Goal: Navigation & Orientation: Go to known website

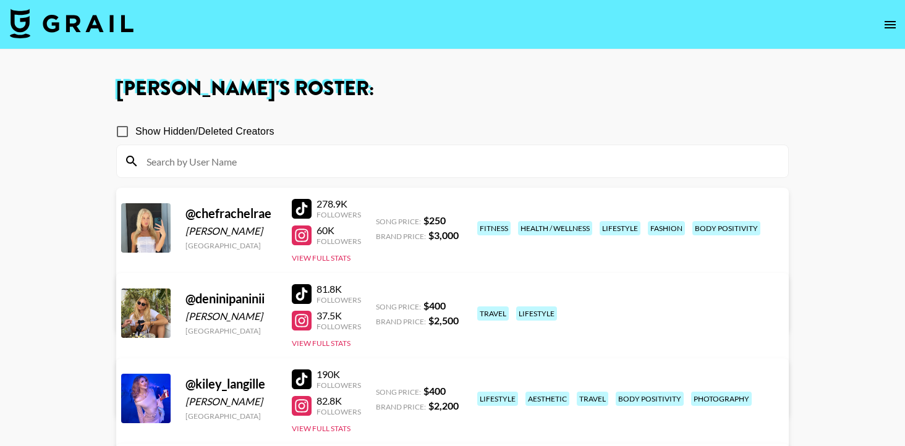
click at [93, 31] on img at bounding box center [72, 24] width 124 height 30
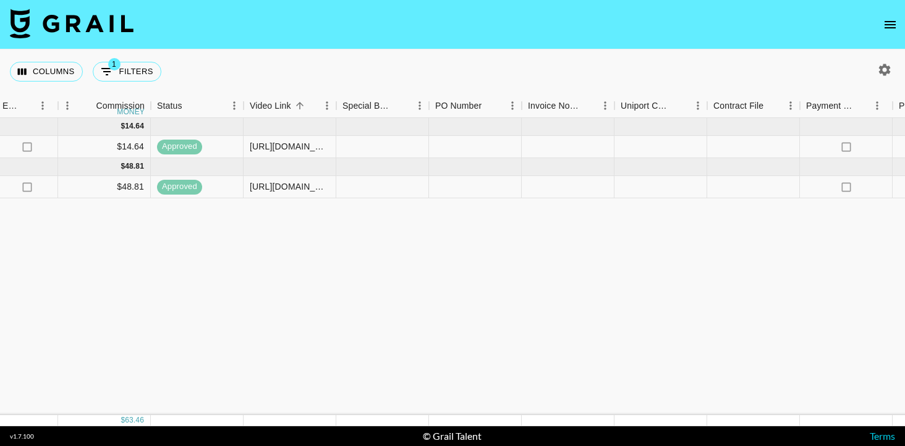
scroll to position [0, 1147]
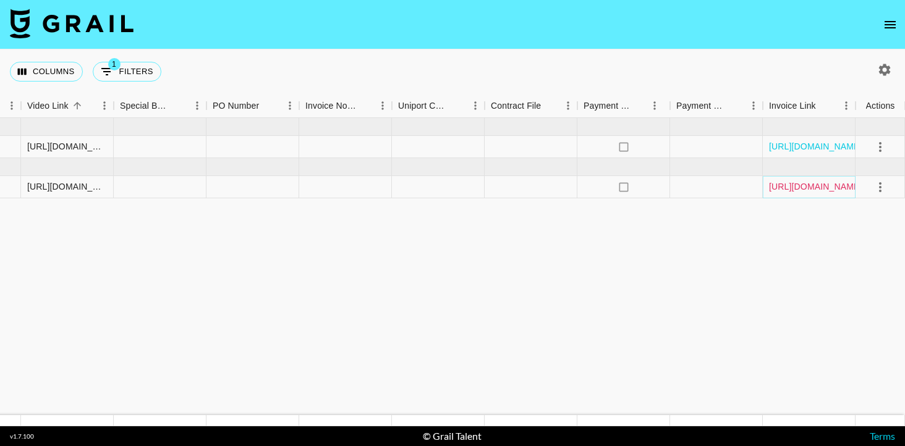
click at [783, 192] on link "[URL][DOMAIN_NAME]" at bounding box center [815, 186] width 93 height 12
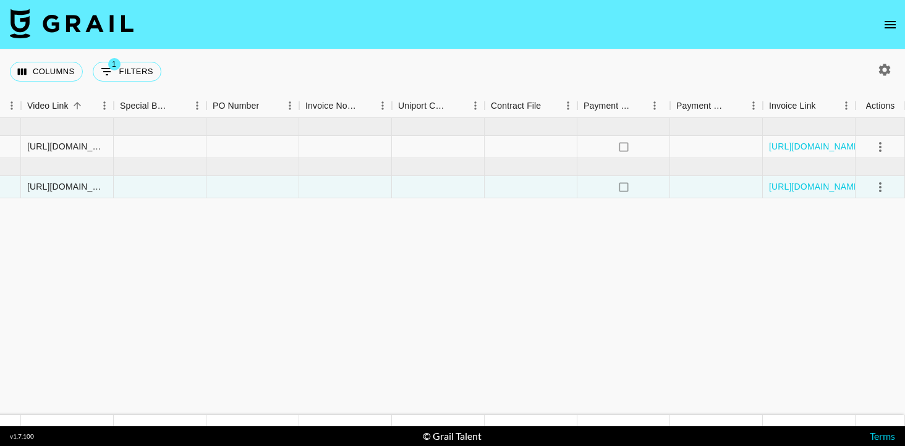
click at [279, 48] on nav at bounding box center [452, 24] width 905 height 49
click at [90, 28] on img at bounding box center [72, 24] width 124 height 30
